Goal: Check status: Check status

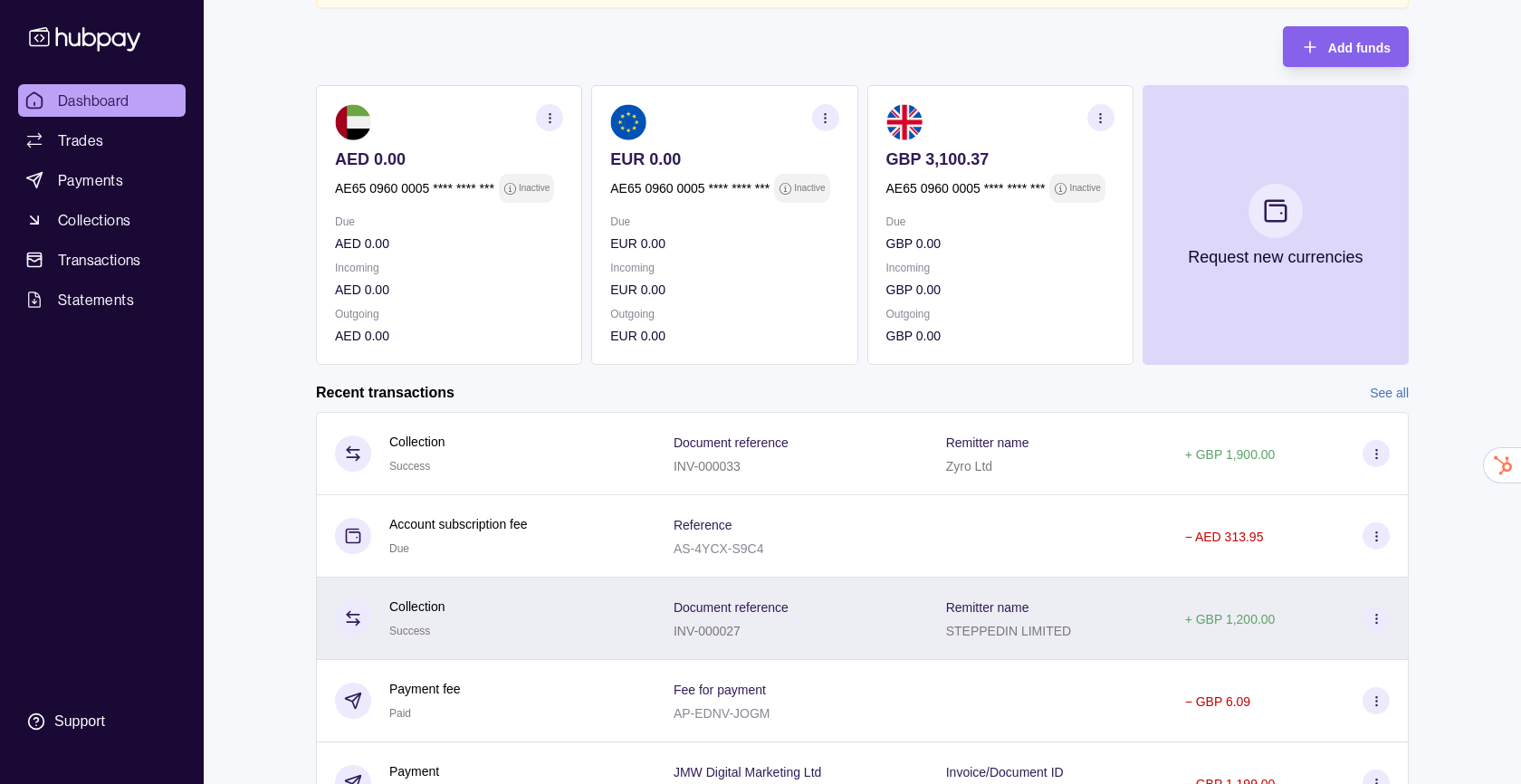
scroll to position [158, 0]
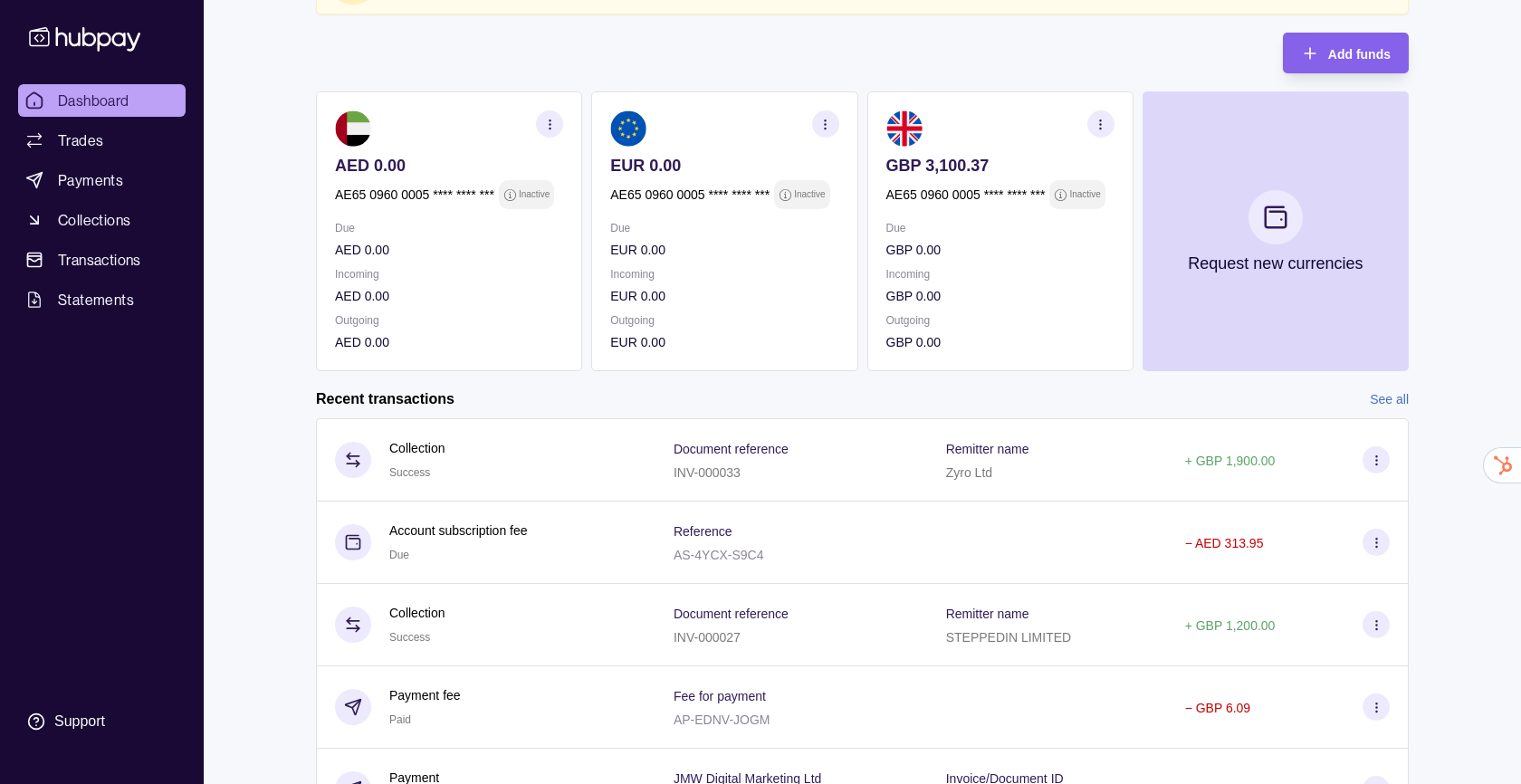
click at [835, 124] on section "button" at bounding box center [826, 124] width 28 height 28
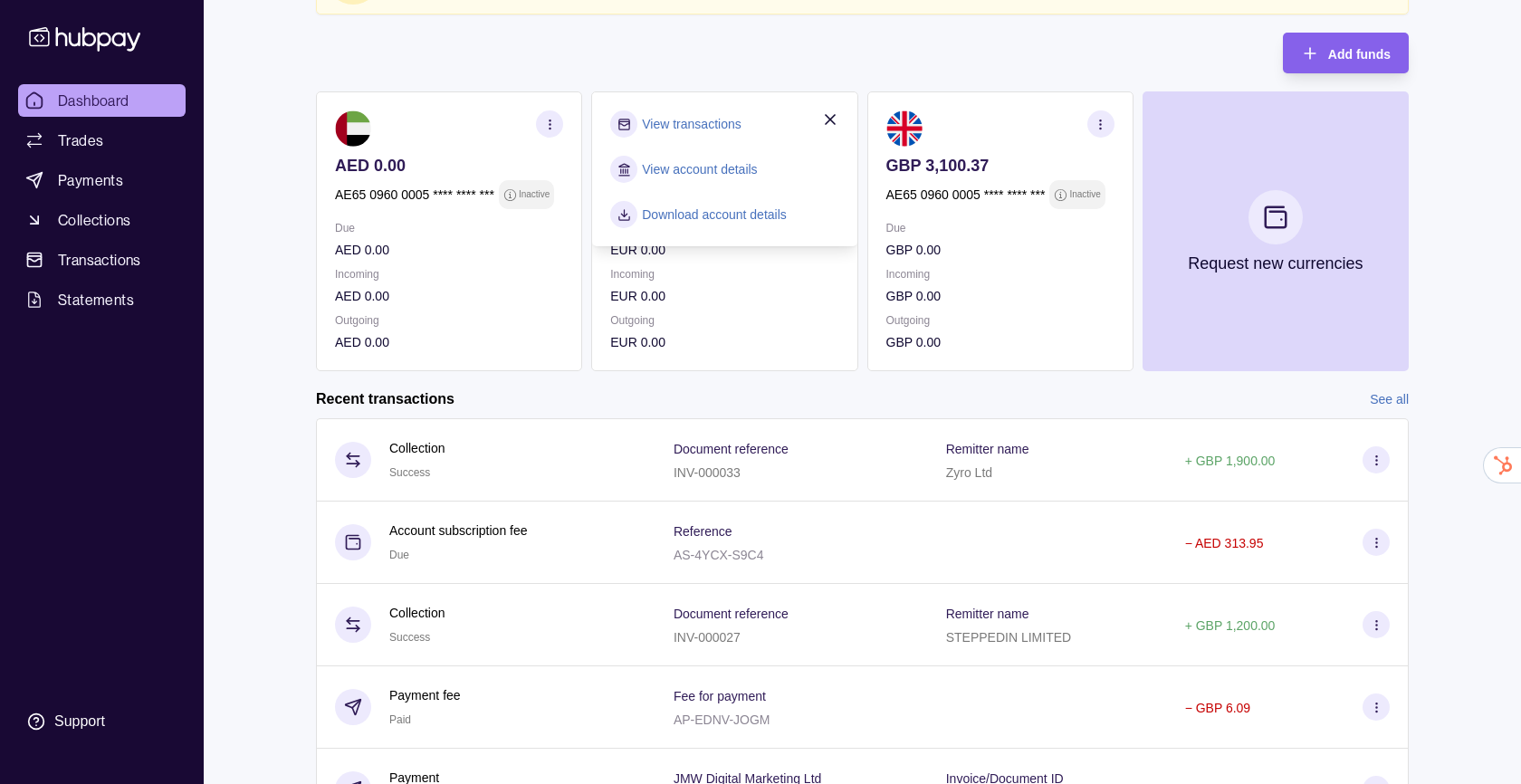
click at [786, 172] on section "View account details" at bounding box center [724, 170] width 228 height 28
click at [727, 172] on link "View account details" at bounding box center [699, 170] width 115 height 20
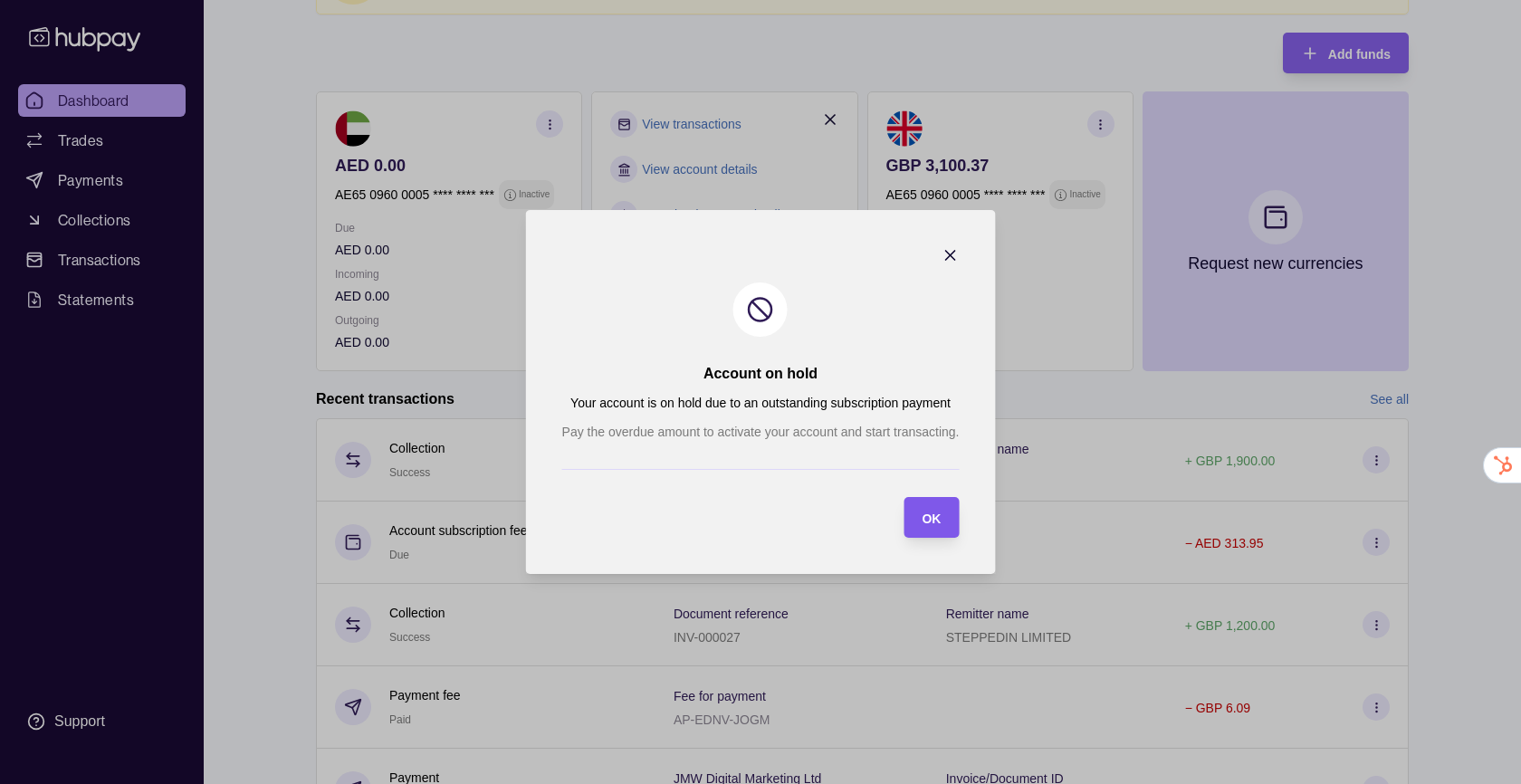
click at [940, 512] on span "OK" at bounding box center [930, 519] width 19 height 15
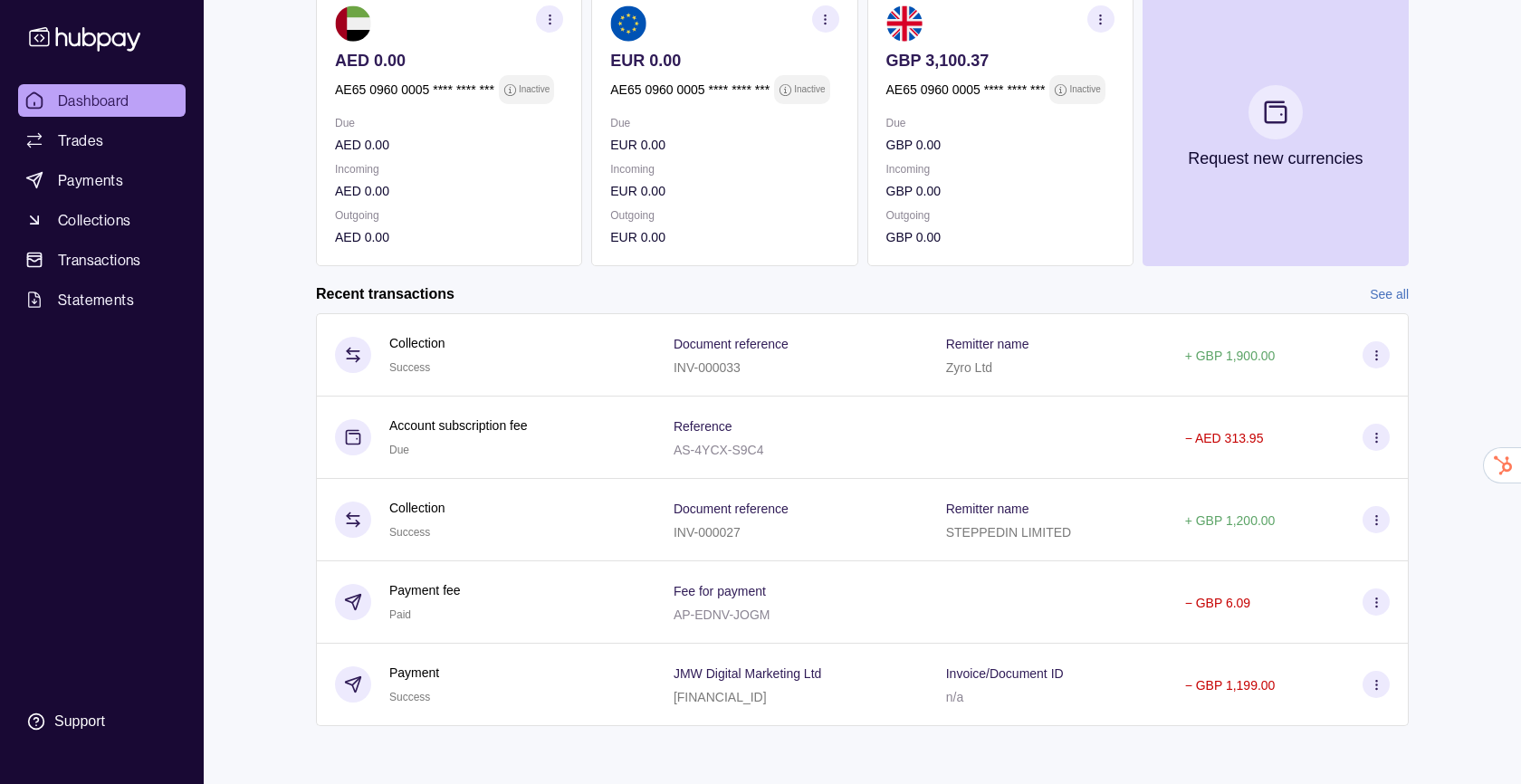
scroll to position [0, 0]
